Goal: Download file/media

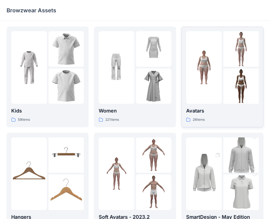
scroll to position [1, 0]
click at [213, 92] on div at bounding box center [204, 67] width 36 height 73
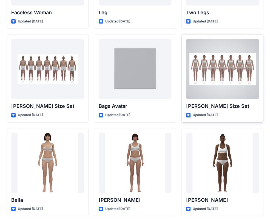
scroll to position [556, 0]
click at [225, 81] on div at bounding box center [222, 69] width 73 height 60
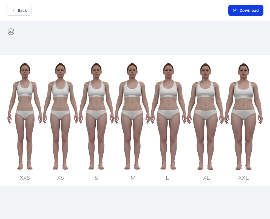
click at [254, 11] on button "Download" at bounding box center [245, 10] width 35 height 11
click at [237, 10] on icon "button" at bounding box center [235, 10] width 4 height 3
click at [239, 10] on button "Download" at bounding box center [245, 10] width 35 height 11
click at [234, 12] on icon "button" at bounding box center [235, 10] width 4 height 4
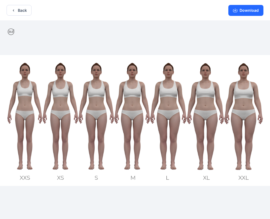
click at [223, 32] on div at bounding box center [135, 120] width 270 height 199
click at [240, 8] on button "Download" at bounding box center [245, 10] width 35 height 11
